Goal: Task Accomplishment & Management: Use online tool/utility

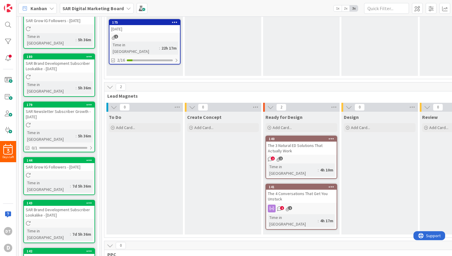
scroll to position [97, 0]
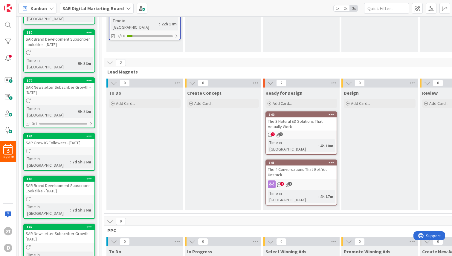
click at [330, 115] on icon at bounding box center [331, 114] width 6 height 4
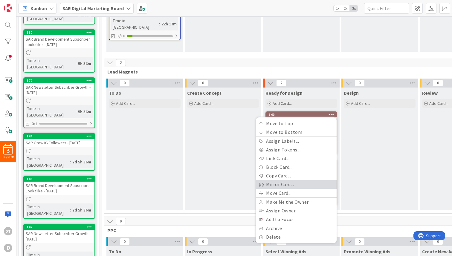
click at [281, 188] on link "Mirror Card..." at bounding box center [296, 184] width 81 height 9
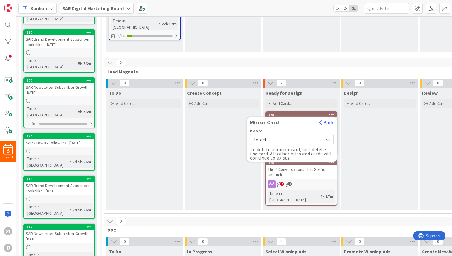
click at [277, 139] on span "Select..." at bounding box center [286, 139] width 67 height 8
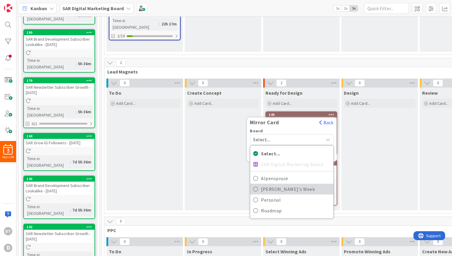
click at [278, 186] on span "[PERSON_NAME]'s Week" at bounding box center [295, 189] width 69 height 9
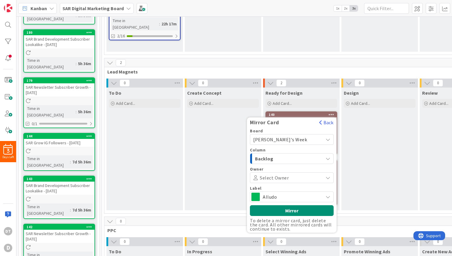
click at [280, 196] on span "Alludo" at bounding box center [291, 197] width 57 height 8
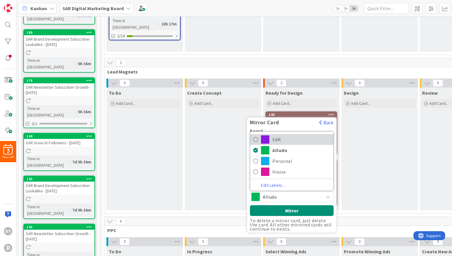
click at [275, 140] on span "SAR" at bounding box center [301, 139] width 58 height 9
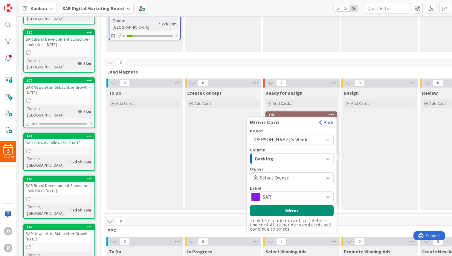
click at [275, 156] on span "Backlog" at bounding box center [277, 159] width 45 height 8
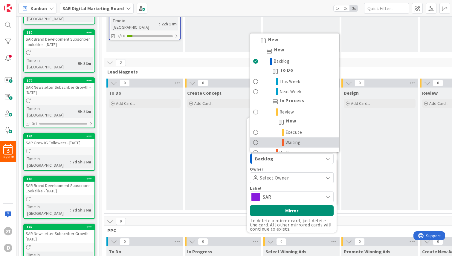
click at [294, 140] on span "Waiting" at bounding box center [292, 142] width 15 height 7
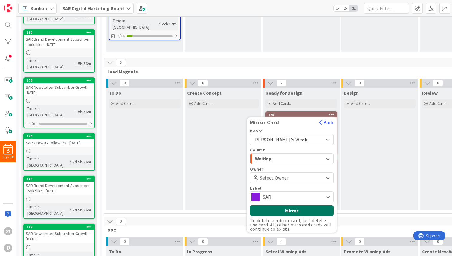
click at [284, 210] on button "Mirror" at bounding box center [292, 210] width 84 height 11
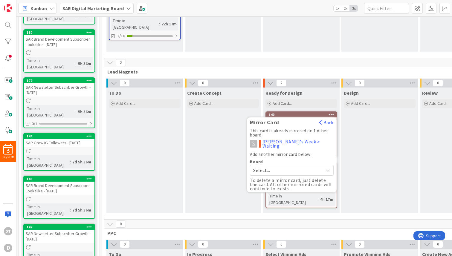
click at [353, 137] on div "Design Add Card..." at bounding box center [379, 150] width 76 height 125
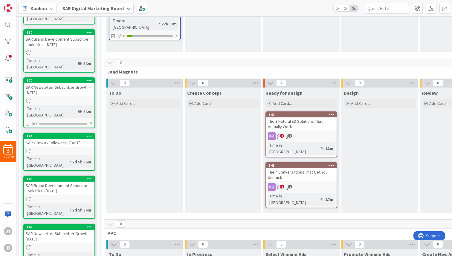
click at [100, 8] on b "SAR Digital Marketing Board" at bounding box center [92, 8] width 61 height 6
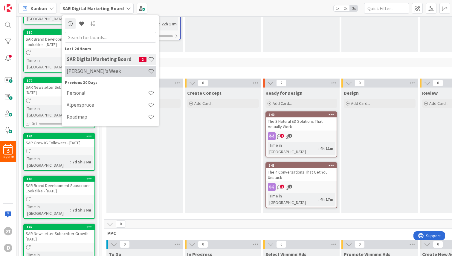
click at [85, 72] on h4 "[PERSON_NAME]'s Week" at bounding box center [107, 71] width 81 height 6
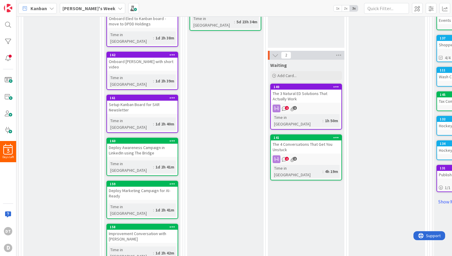
click at [337, 135] on icon at bounding box center [336, 137] width 6 height 4
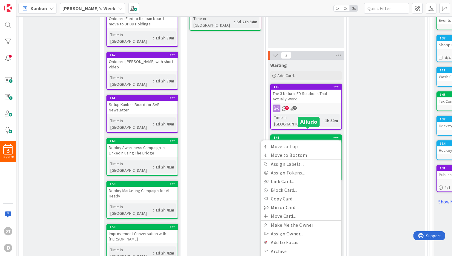
click at [299, 136] on div "141" at bounding box center [307, 138] width 68 height 4
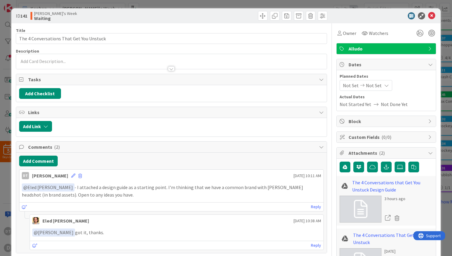
click at [368, 42] on div "Owner Watchers Alludo Dates Planned Dates Not Set Not Set Actual Dates Not Star…" at bounding box center [386, 210] width 100 height 374
click at [368, 46] on span "Alludo" at bounding box center [386, 48] width 76 height 7
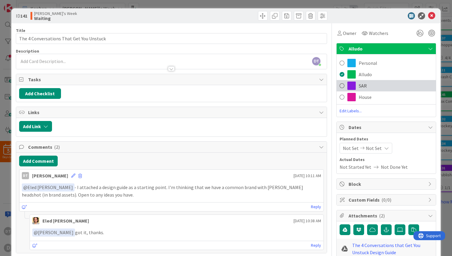
click at [358, 87] on span "SAR" at bounding box center [362, 85] width 8 height 7
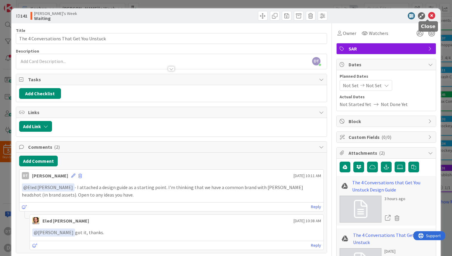
click at [428, 16] on icon at bounding box center [431, 15] width 7 height 7
